Goal: Task Accomplishment & Management: Manage account settings

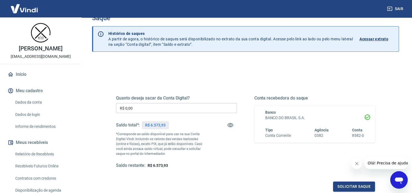
scroll to position [27, 0]
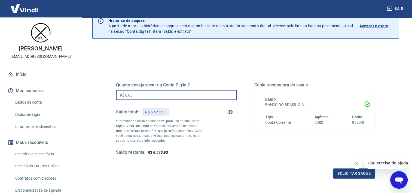
click at [159, 97] on input "R$ 0,00" at bounding box center [176, 95] width 121 height 10
click at [160, 97] on input "R$ 0,00" at bounding box center [176, 95] width 121 height 10
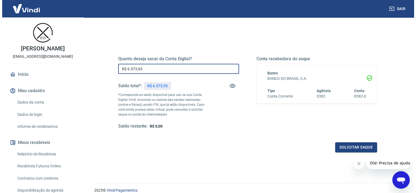
scroll to position [54, 0]
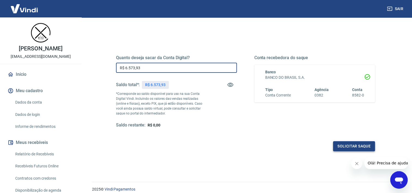
type input "R$ 6.573,93"
click at [333, 145] on button "Solicitar saque" at bounding box center [354, 146] width 42 height 10
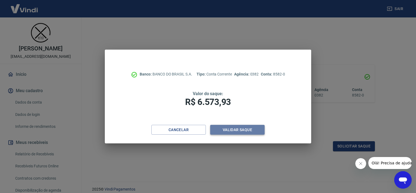
click at [236, 132] on button "Validar saque" at bounding box center [237, 130] width 54 height 10
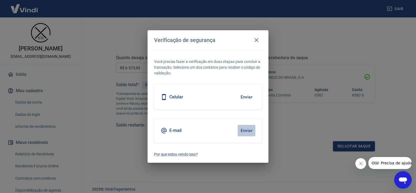
click at [244, 131] on button "Enviar" at bounding box center [247, 130] width 18 height 11
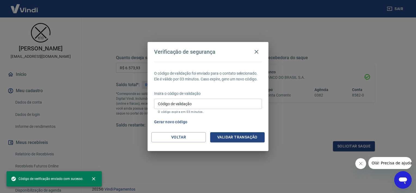
click at [215, 109] on div "Código de validação Código de validação O código expira em 03 minutos." at bounding box center [208, 106] width 108 height 15
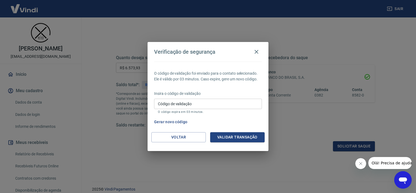
click at [215, 106] on input "Código de validação" at bounding box center [208, 104] width 108 height 10
paste input "332674"
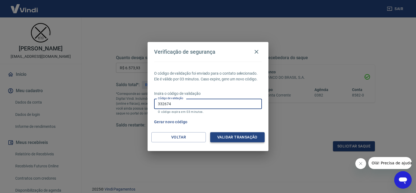
type input "332674"
click at [230, 134] on button "Validar transação" at bounding box center [237, 137] width 54 height 10
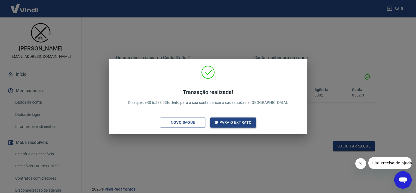
click at [226, 122] on button "Ir para o extrato" at bounding box center [233, 122] width 46 height 10
